Goal: Task Accomplishment & Management: Complete application form

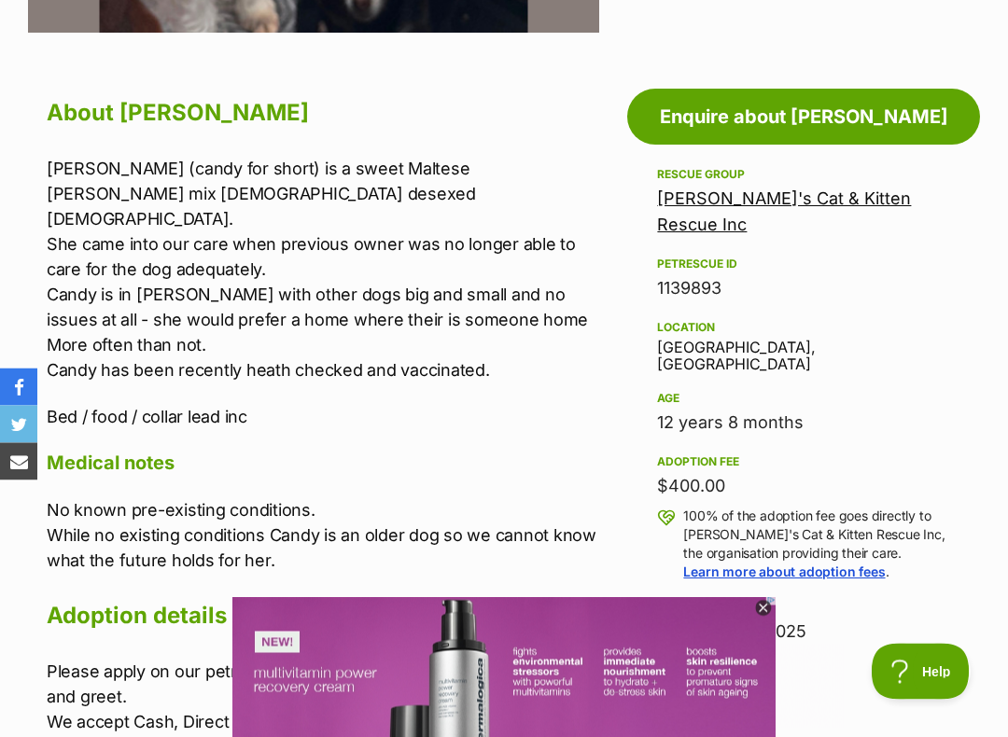
scroll to position [954, 0]
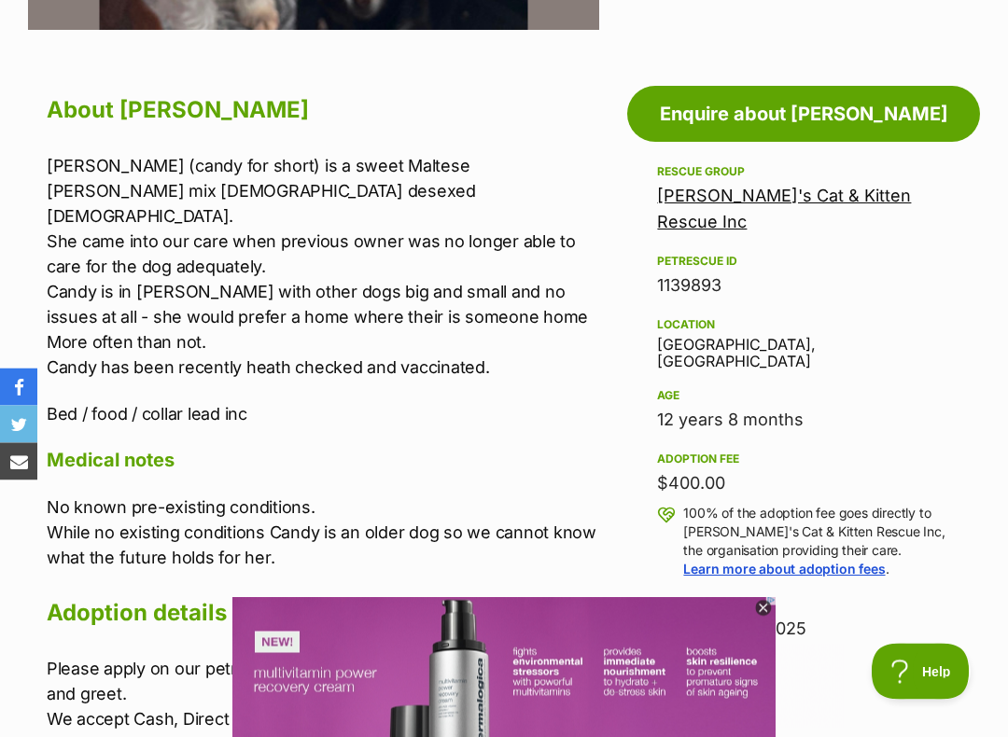
click at [770, 607] on icon at bounding box center [763, 609] width 16 height 16
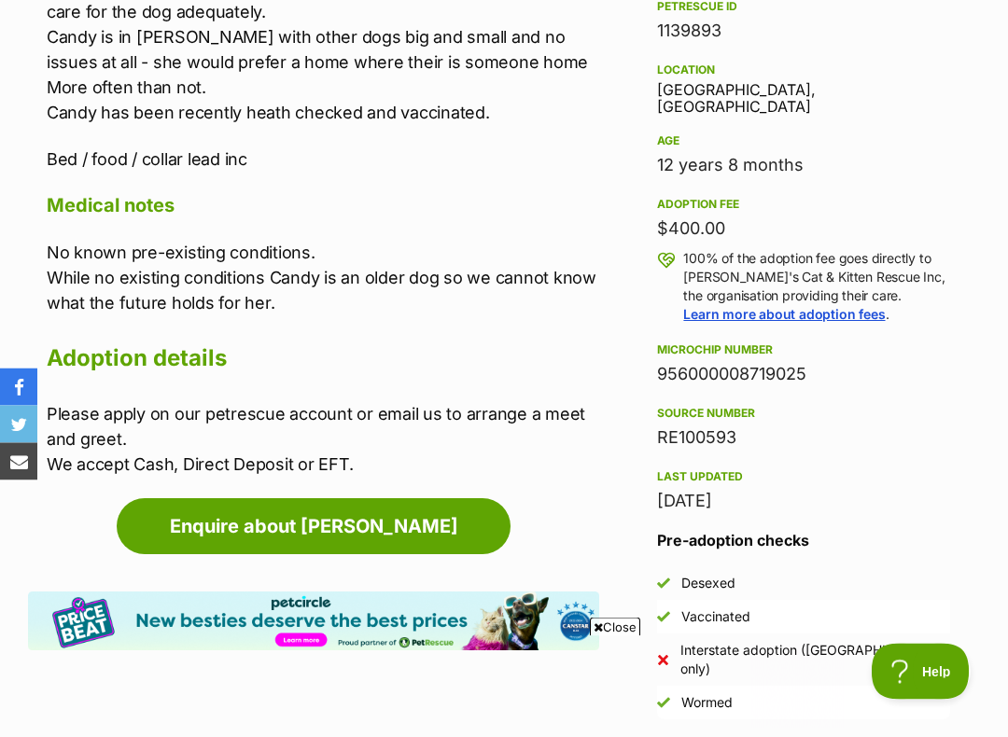
scroll to position [1250, 0]
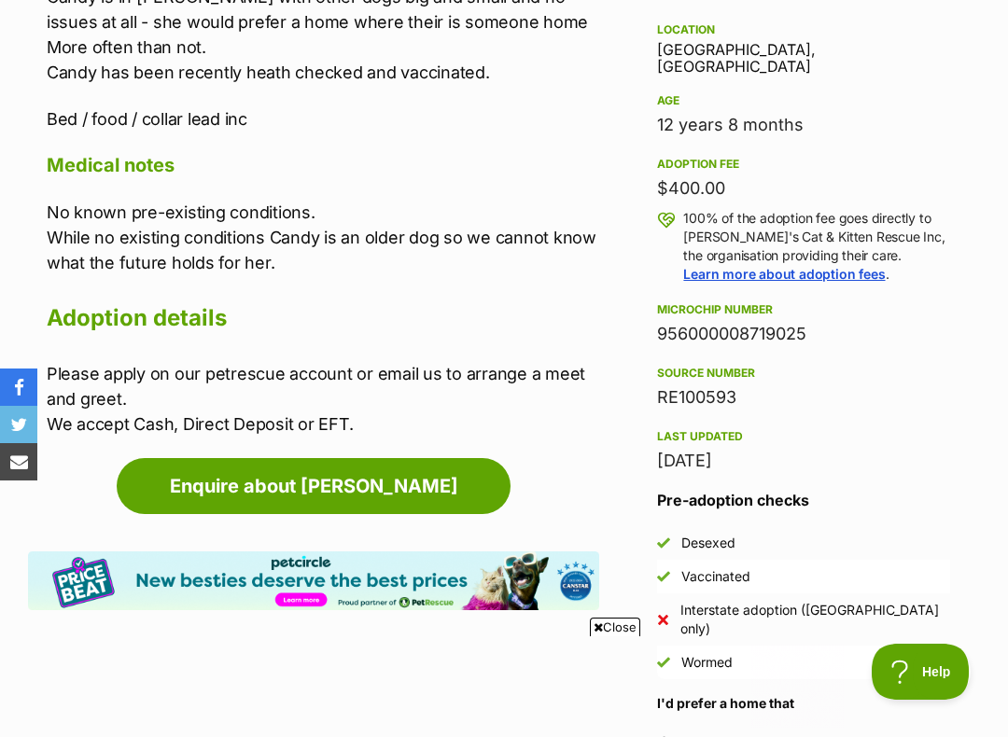
click at [415, 458] on link "Enquire about [PERSON_NAME]" at bounding box center [314, 486] width 394 height 56
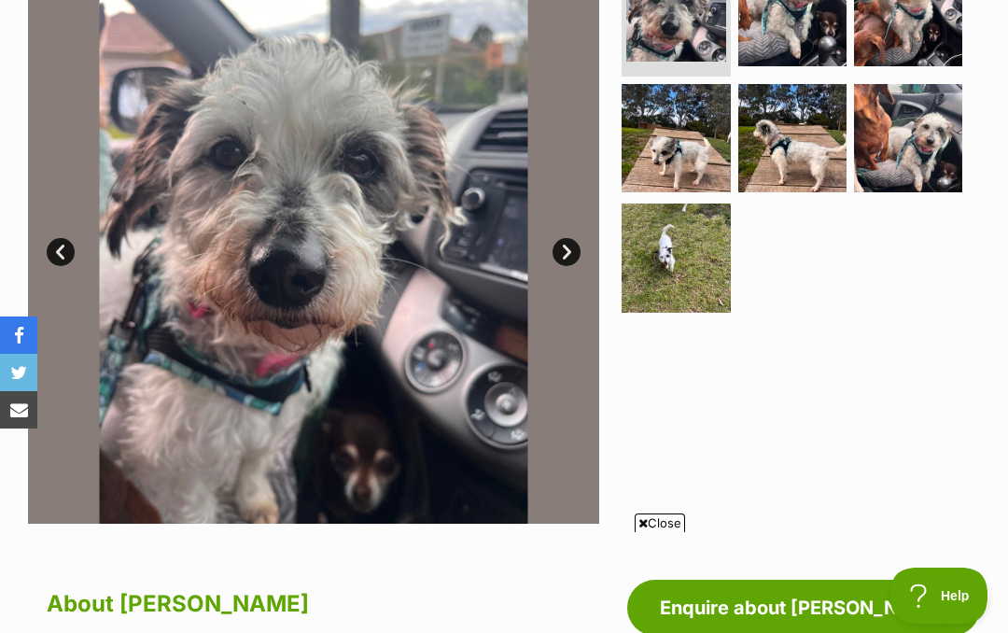
scroll to position [431, 0]
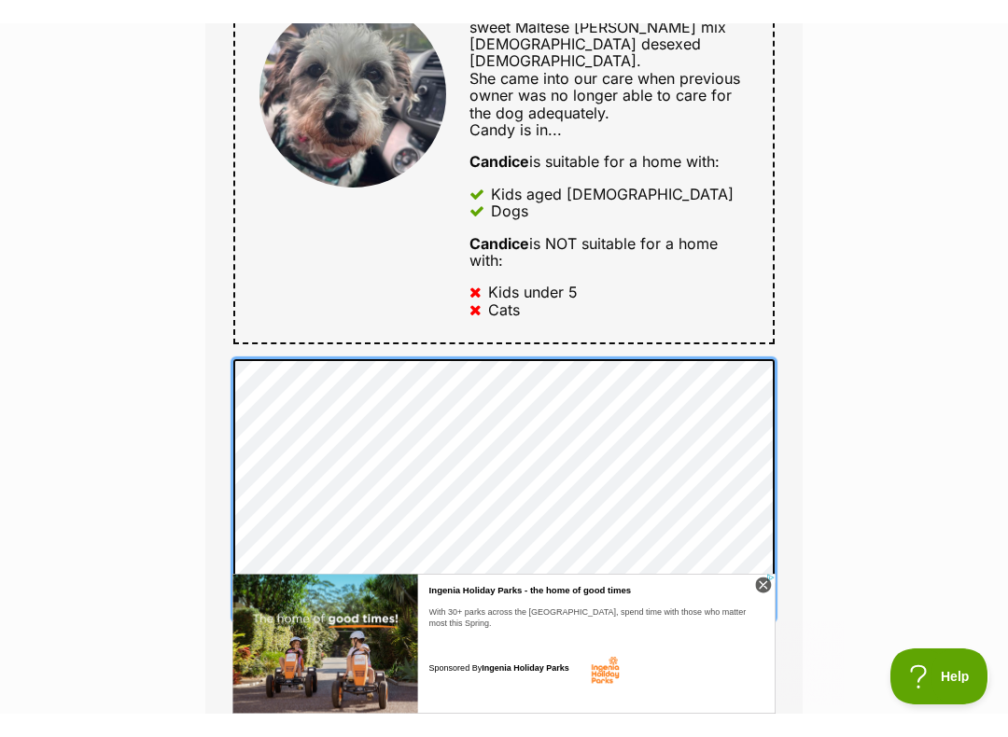
scroll to position [983, 0]
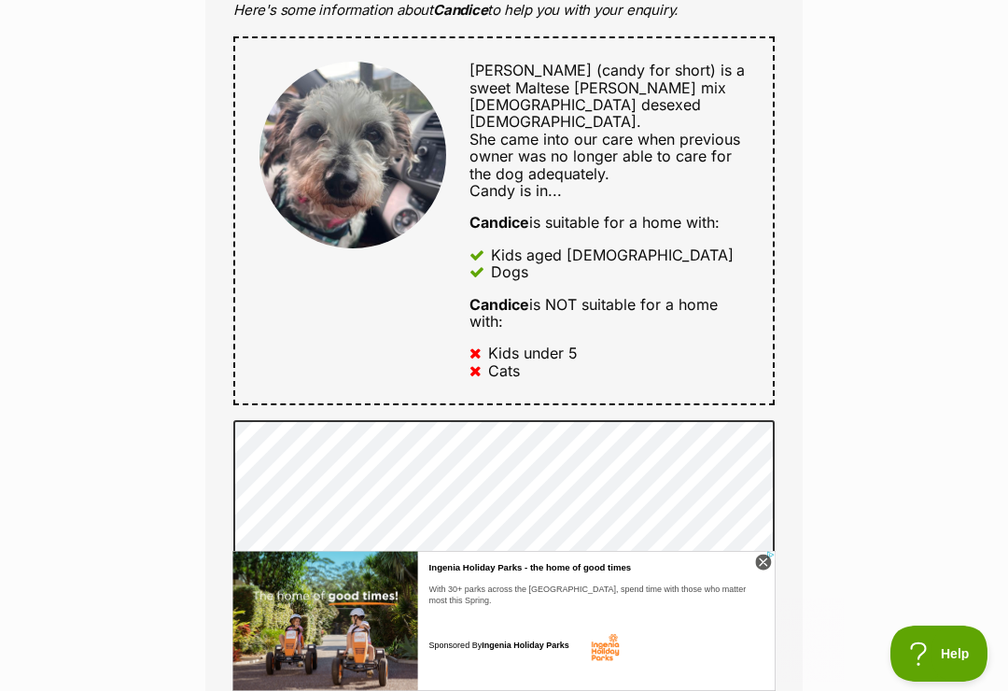
click at [900, 21] on div "Enquire about Candice Want to increase your chances of a successful enquiry? Up…" at bounding box center [504, 301] width 1008 height 2228
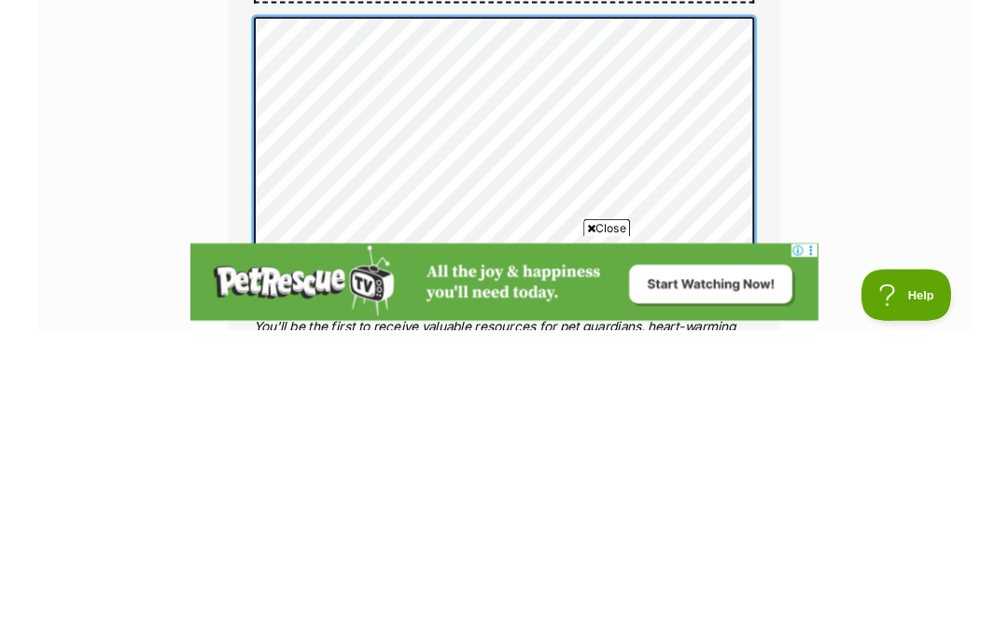
scroll to position [1054, 0]
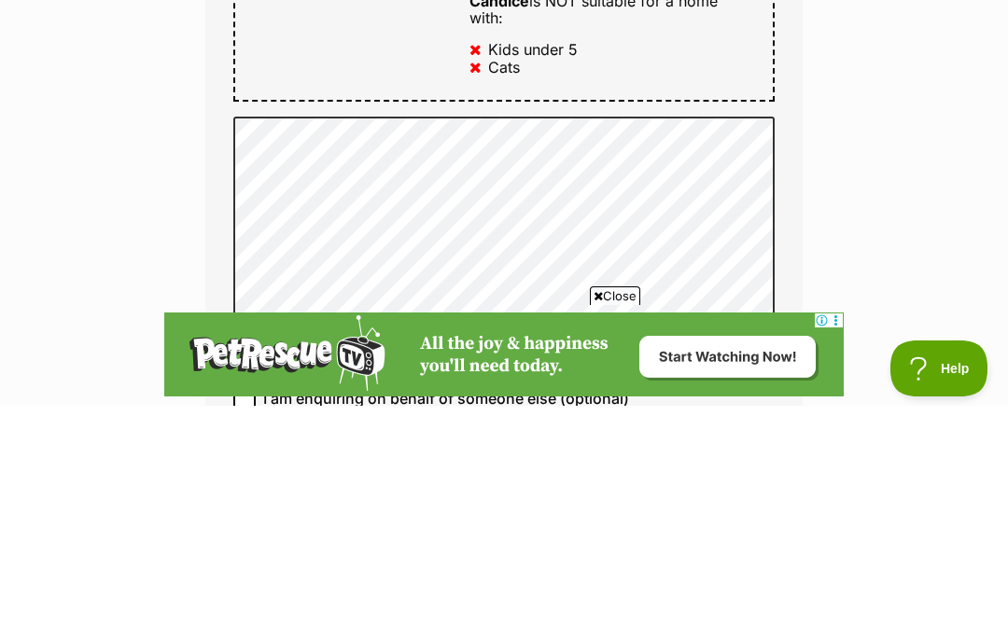
click at [850, 103] on div "Enquire about Candice Want to increase your chances of a successful enquiry? Up…" at bounding box center [504, 230] width 1008 height 2228
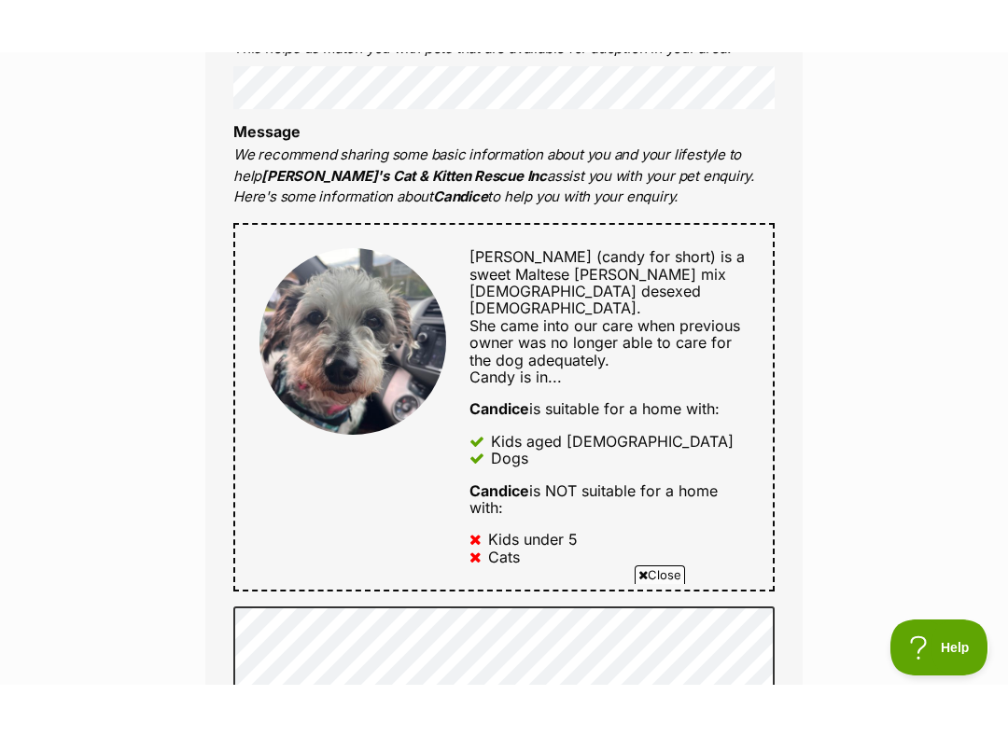
scroll to position [832, 0]
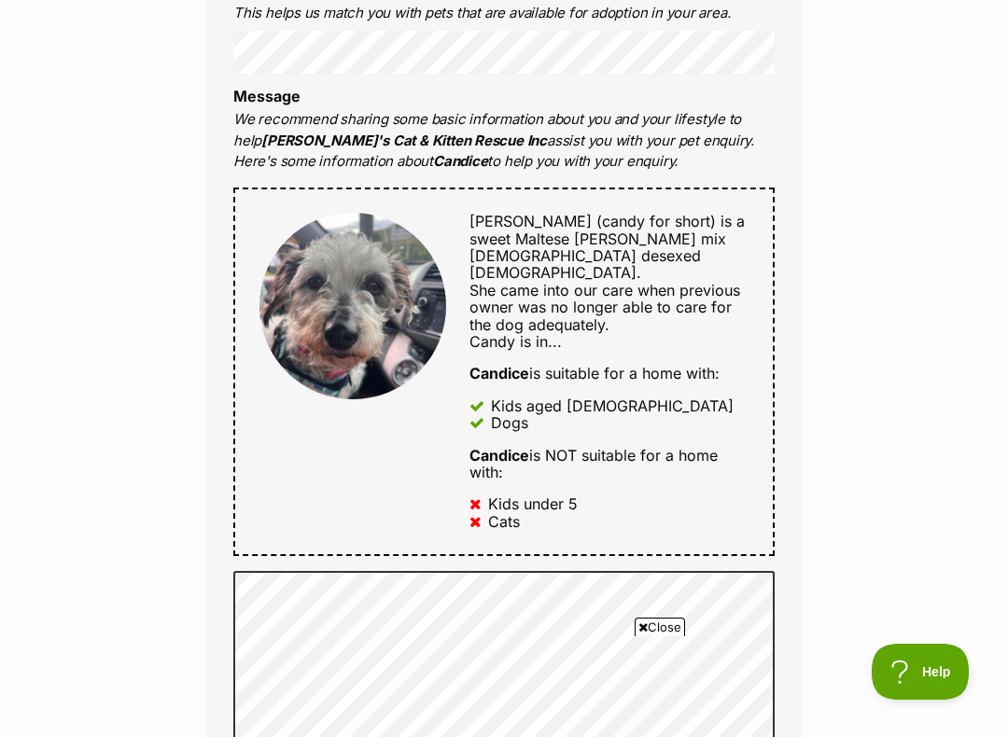
click at [839, 204] on div "Enquire about Candice Want to increase your chances of a successful enquiry? Up…" at bounding box center [504, 452] width 1008 height 2228
click at [937, 470] on div "Enquire about Candice Want to increase your chances of a successful enquiry? Up…" at bounding box center [504, 452] width 1008 height 2228
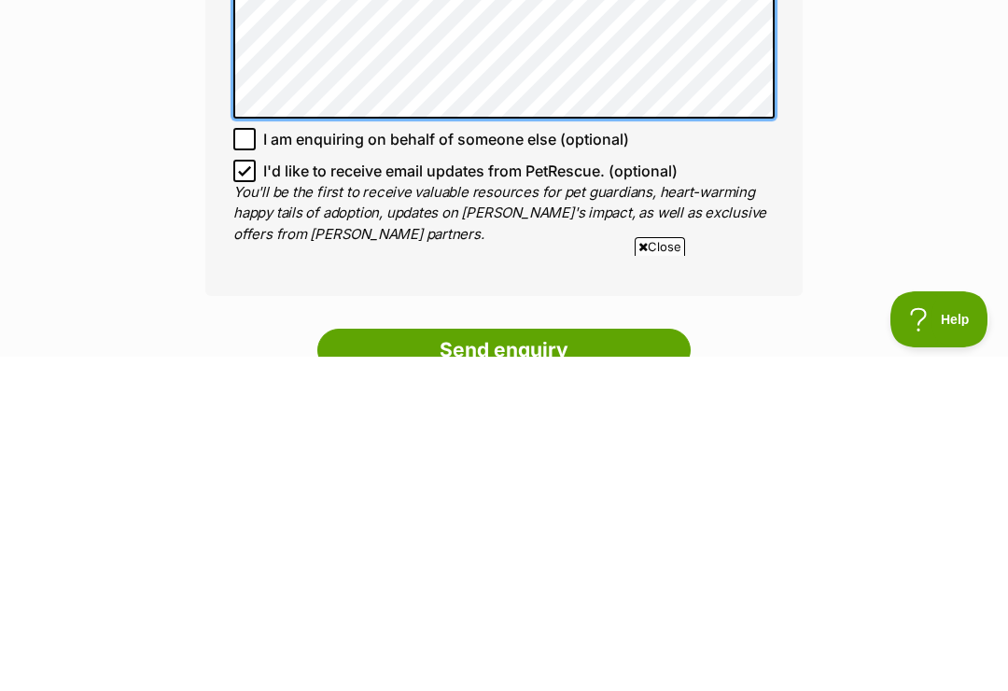
scroll to position [1226, 0]
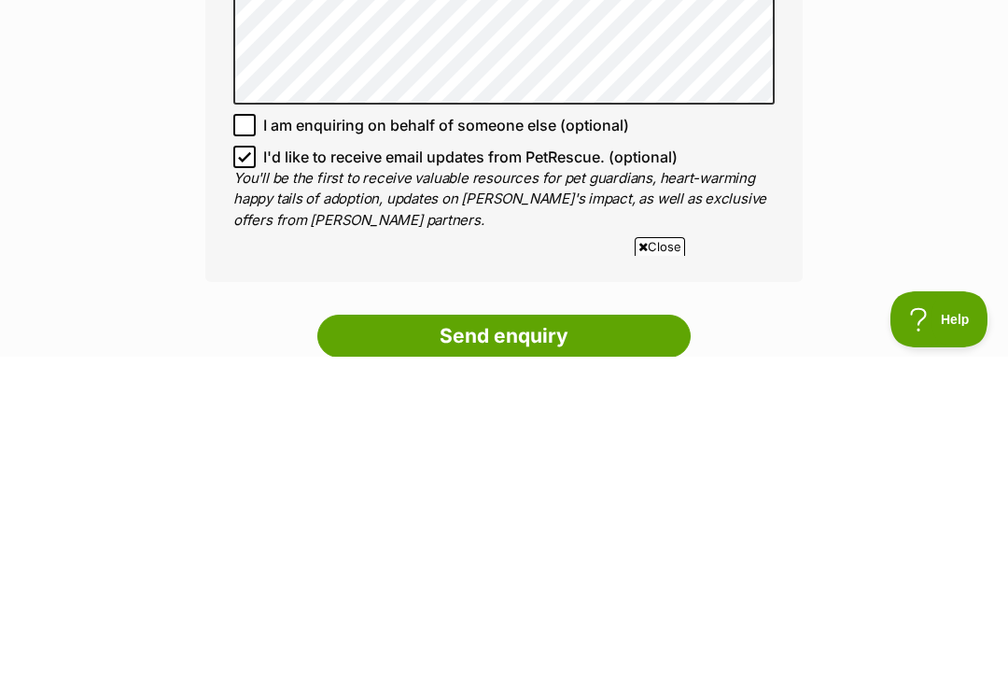
click at [250, 480] on input "I'd like to receive email updates from PetRescue. (optional)" at bounding box center [244, 491] width 22 height 22
checkbox input "false"
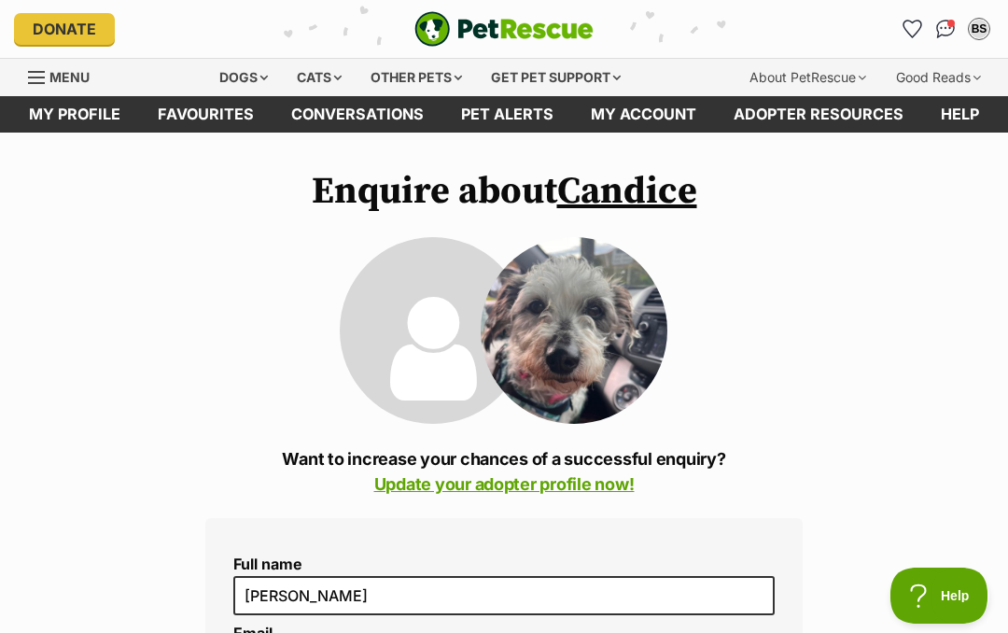
scroll to position [0, 0]
